Goal: Task Accomplishment & Management: Complete application form

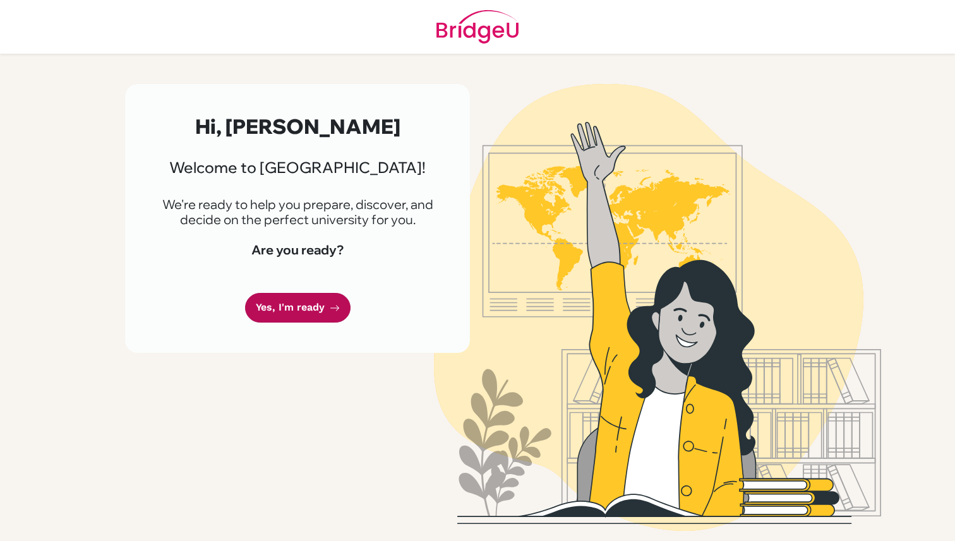
click at [260, 301] on link "Yes, I'm ready" at bounding box center [298, 308] width 106 height 30
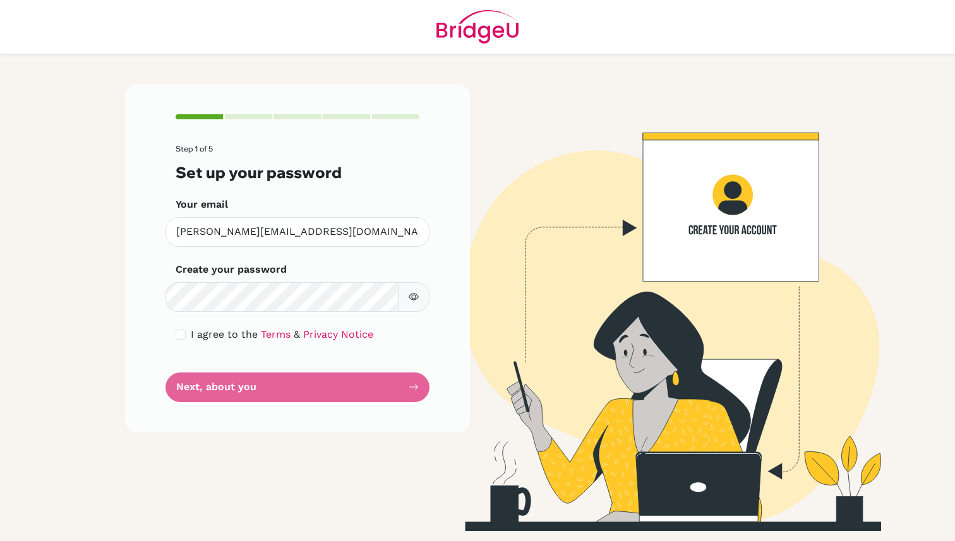
click at [217, 328] on label "I agree to the Terms & Privacy Notice" at bounding box center [282, 334] width 183 height 15
click at [183, 334] on input "checkbox" at bounding box center [181, 335] width 10 height 10
checkbox input "true"
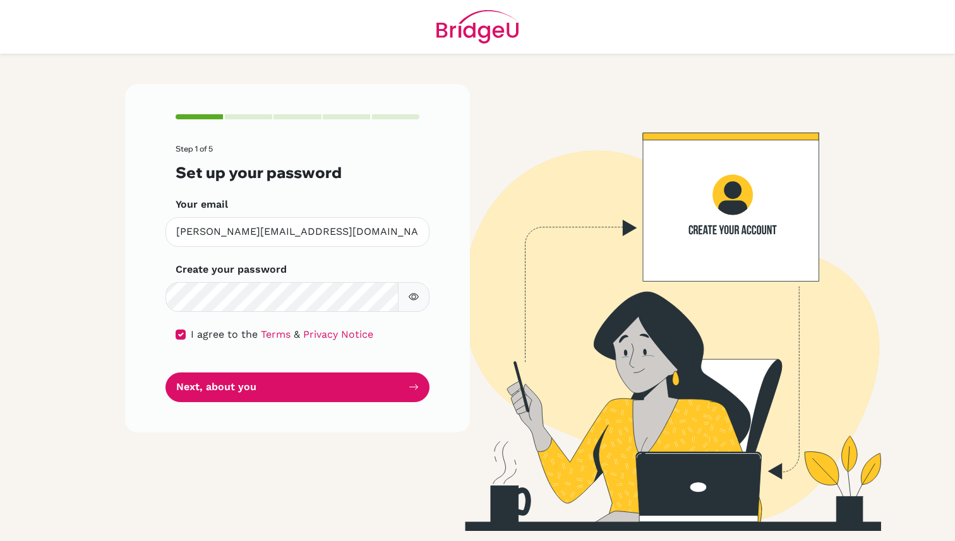
click at [428, 298] on button "button" at bounding box center [414, 297] width 32 height 30
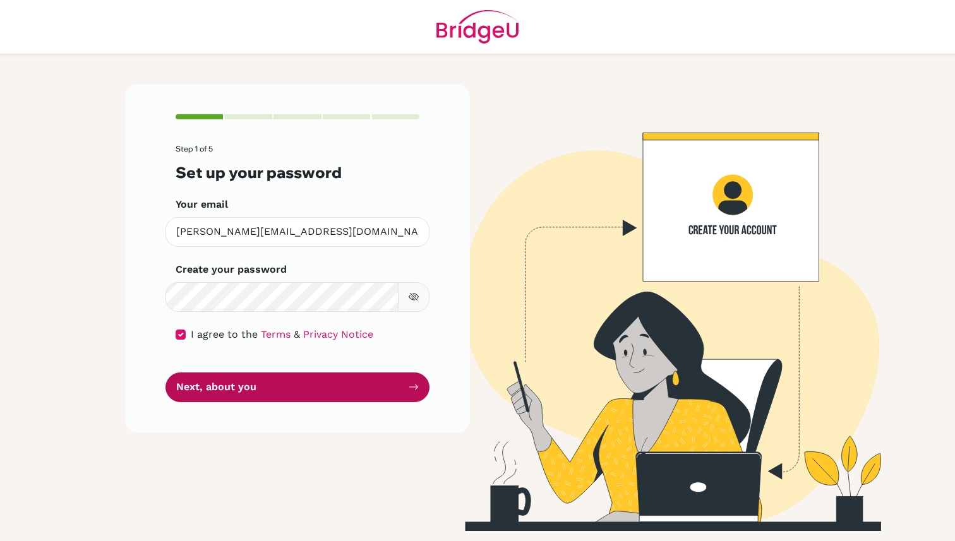
click at [364, 397] on button "Next, about you" at bounding box center [298, 388] width 264 height 30
